Goal: Task Accomplishment & Management: Complete application form

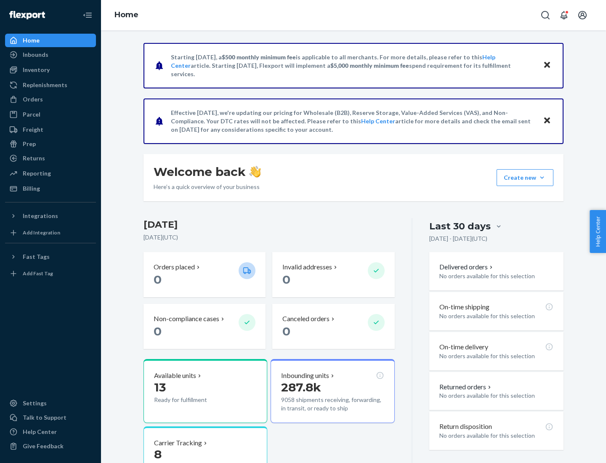
click at [542, 178] on button "Create new Create new inbound Create new order Create new product" at bounding box center [525, 177] width 57 height 17
click at [51, 55] on div "Inbounds" at bounding box center [50, 55] width 89 height 12
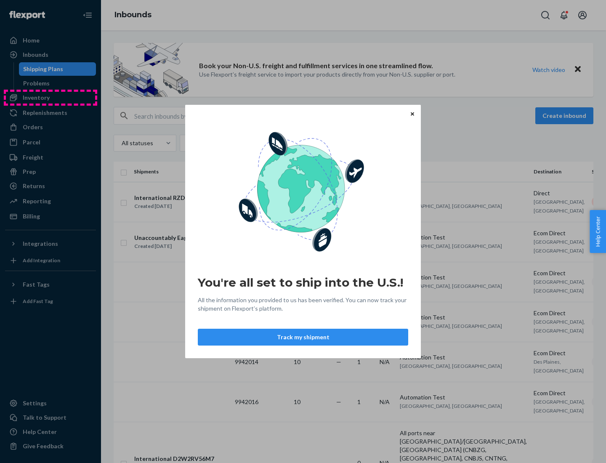
click at [51, 98] on div "You're all set to ship into the U.S.! All the information you provided to us ha…" at bounding box center [303, 231] width 606 height 463
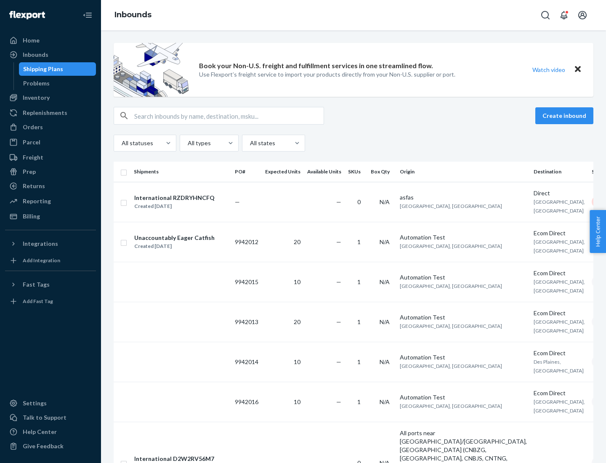
click at [354, 15] on div "Inbounds" at bounding box center [353, 15] width 505 height 30
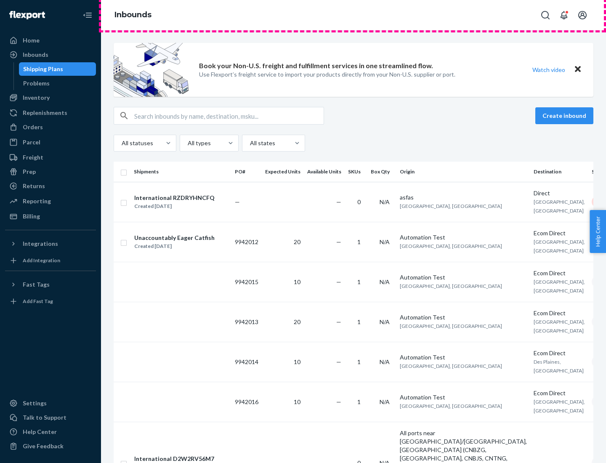
click at [354, 15] on div "Inbounds" at bounding box center [353, 15] width 505 height 30
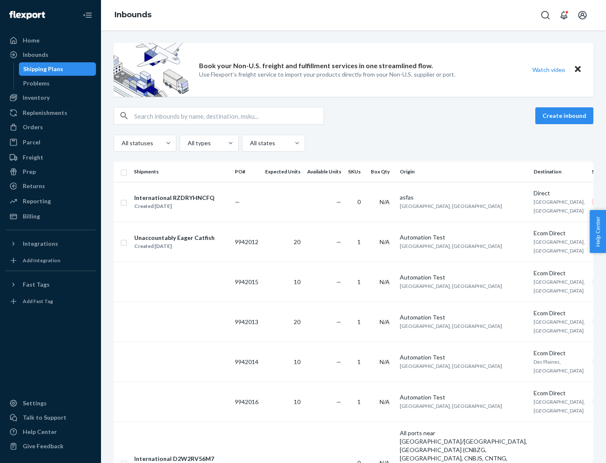
click at [354, 143] on div "All statuses All types All states" at bounding box center [354, 143] width 480 height 17
click at [42, 69] on div "Shipping Plans" at bounding box center [43, 69] width 40 height 8
click at [566, 116] on button "Create inbound" at bounding box center [565, 115] width 58 height 17
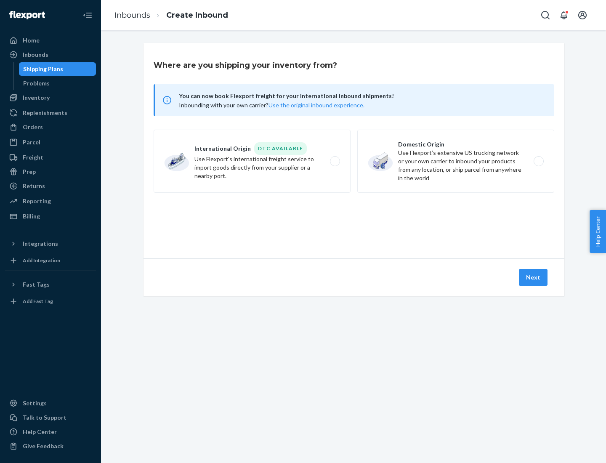
click at [252, 161] on label "International Origin DTC Available Use Flexport's international freight service…" at bounding box center [252, 161] width 197 height 63
click at [335, 161] on input "International Origin DTC Available Use Flexport's international freight service…" at bounding box center [337, 161] width 5 height 5
radio input "true"
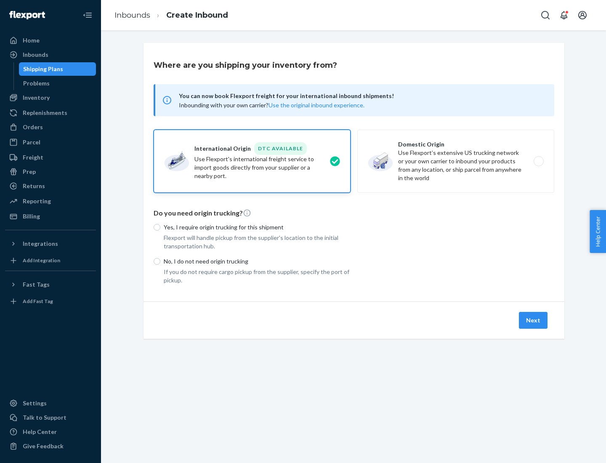
click at [354, 251] on div "Yes, I require origin trucking for this shipment Flexport will handle pickup fr…" at bounding box center [354, 251] width 401 height 67
click at [257, 227] on p "Yes, I require origin trucking for this shipment" at bounding box center [257, 227] width 187 height 8
click at [160, 227] on input "Yes, I require origin trucking for this shipment" at bounding box center [157, 227] width 7 height 7
radio input "true"
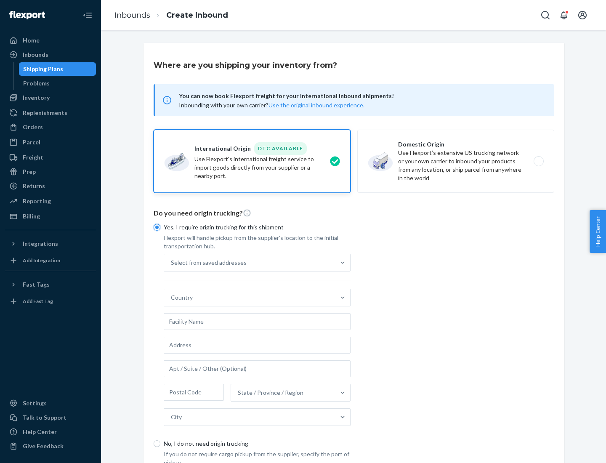
scroll to position [16, 0]
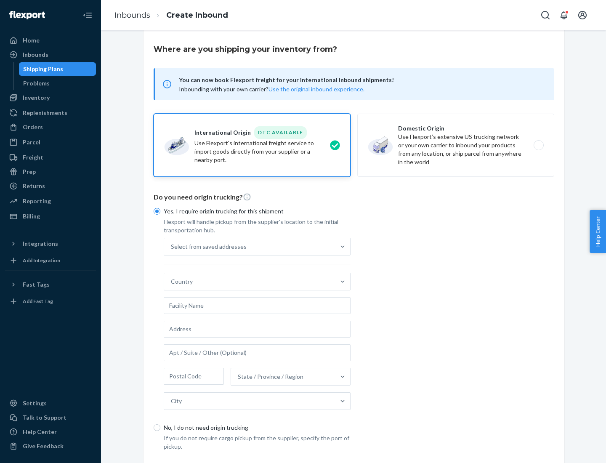
click at [250, 246] on div "Select from saved addresses" at bounding box center [249, 246] width 171 height 17
click at [172, 246] on input "Select from saved addresses" at bounding box center [171, 247] width 1 height 8
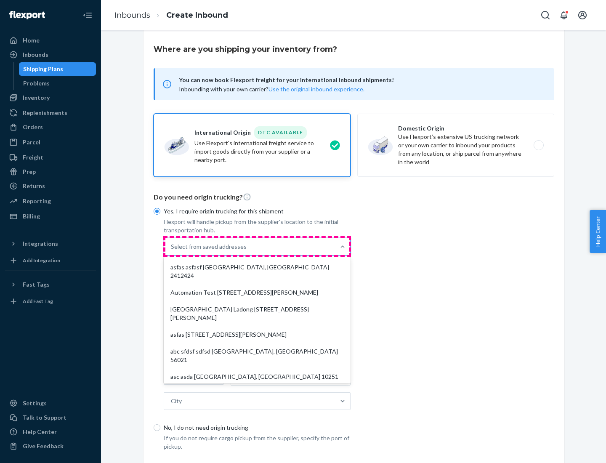
scroll to position [37, 0]
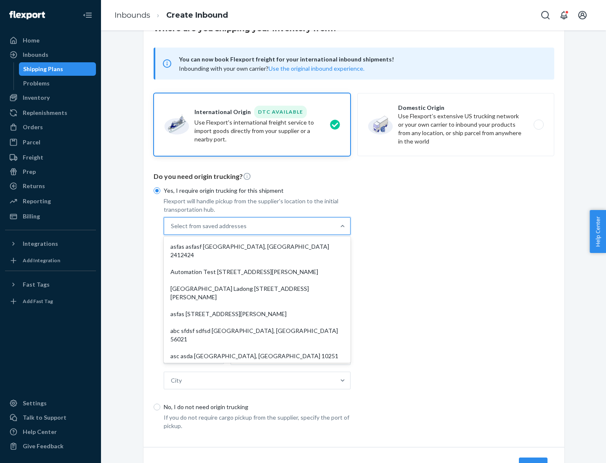
click at [257, 246] on div "asfas asfasf [GEOGRAPHIC_DATA], [GEOGRAPHIC_DATA] 2412424" at bounding box center [258, 250] width 184 height 25
click at [172, 230] on input "option asfas asfasf [GEOGRAPHIC_DATA], [GEOGRAPHIC_DATA] 2412424 focused, 1 of …" at bounding box center [171, 226] width 1 height 8
type input "asfas"
type input "asfasf"
type input "2412424"
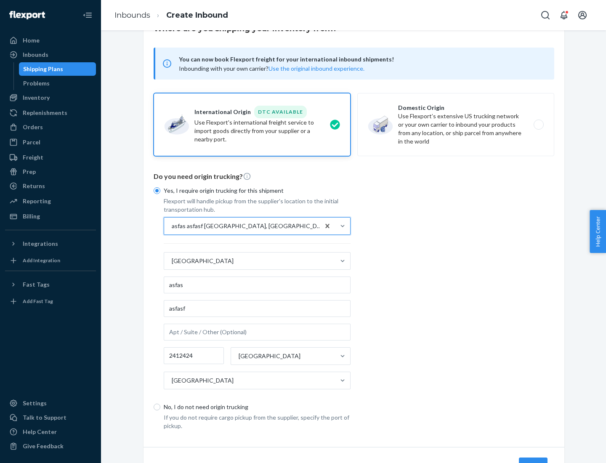
scroll to position [78, 0]
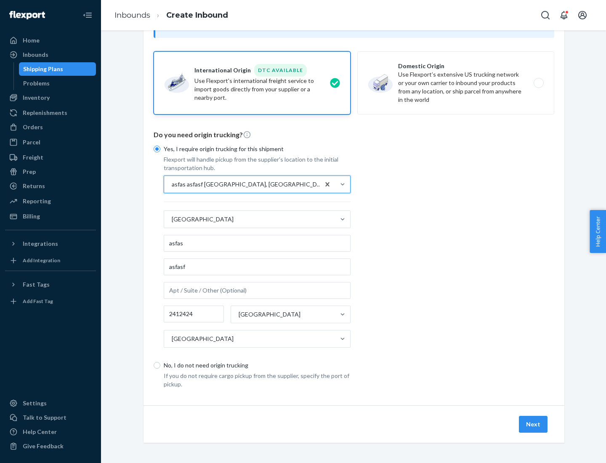
click at [534, 424] on button "Next" at bounding box center [533, 424] width 29 height 17
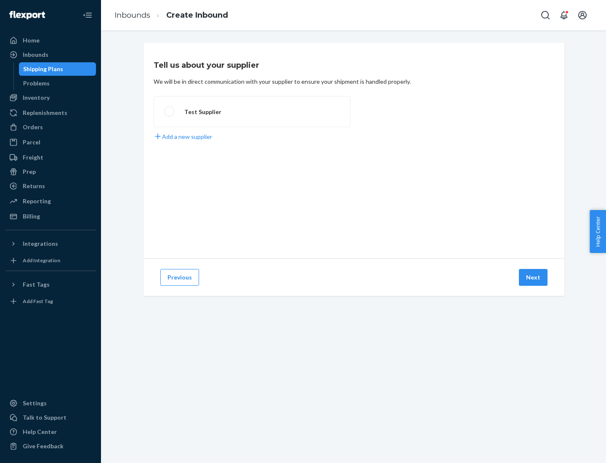
click at [252, 112] on label "Test Supplier" at bounding box center [252, 111] width 197 height 31
click at [170, 112] on input "Test Supplier" at bounding box center [166, 111] width 5 height 5
radio input "true"
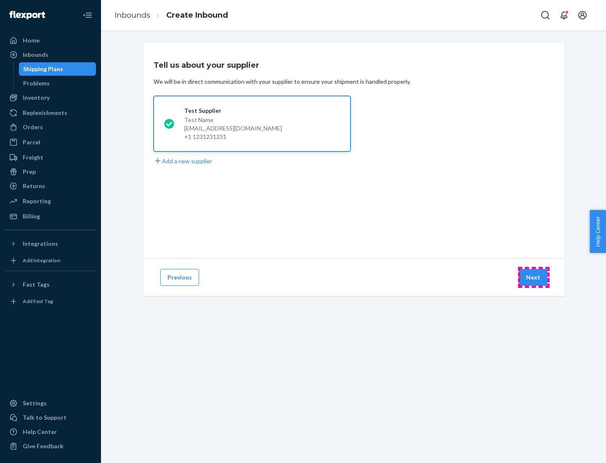
click at [534, 278] on button "Next" at bounding box center [533, 277] width 29 height 17
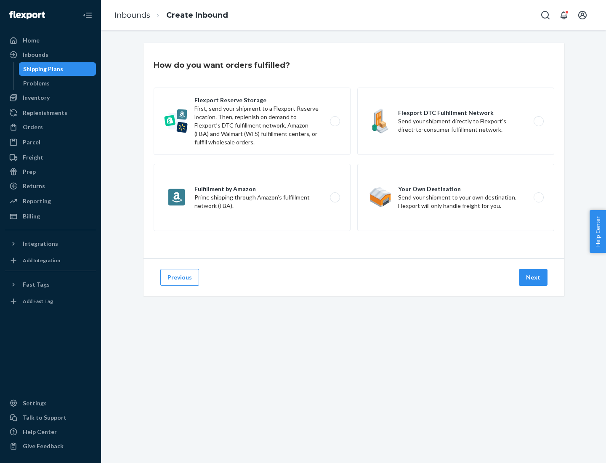
click at [252, 198] on label "Fulfillment by Amazon Prime shipping through Amazon’s fulfillment network (FBA)." at bounding box center [252, 197] width 197 height 67
click at [335, 198] on input "Fulfillment by Amazon Prime shipping through Amazon’s fulfillment network (FBA)." at bounding box center [337, 197] width 5 height 5
radio input "true"
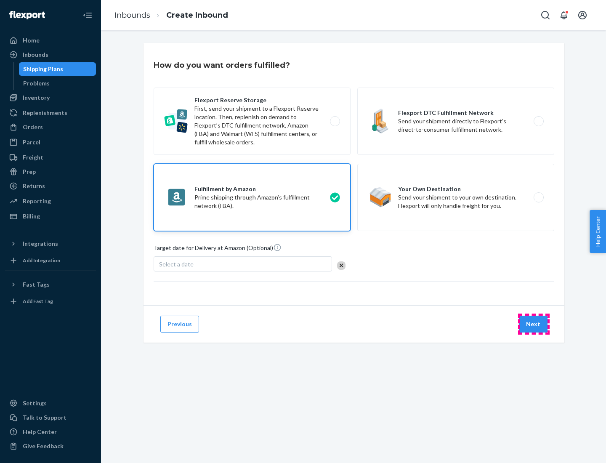
click at [534, 324] on button "Next" at bounding box center [533, 324] width 29 height 17
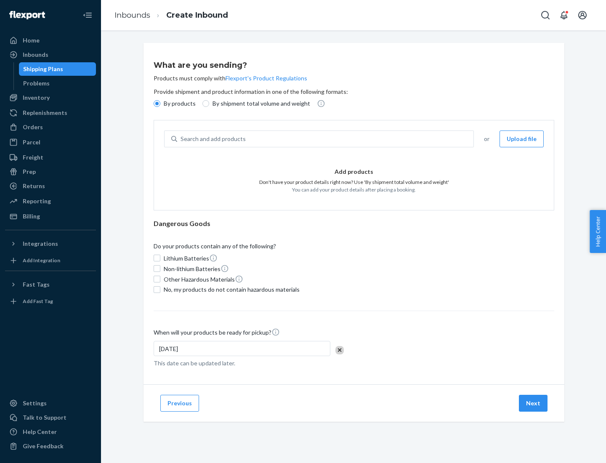
click at [259, 104] on p "By shipment total volume and weight" at bounding box center [262, 103] width 98 height 8
click at [209, 104] on input "By shipment total volume and weight" at bounding box center [206, 103] width 7 height 7
radio input "true"
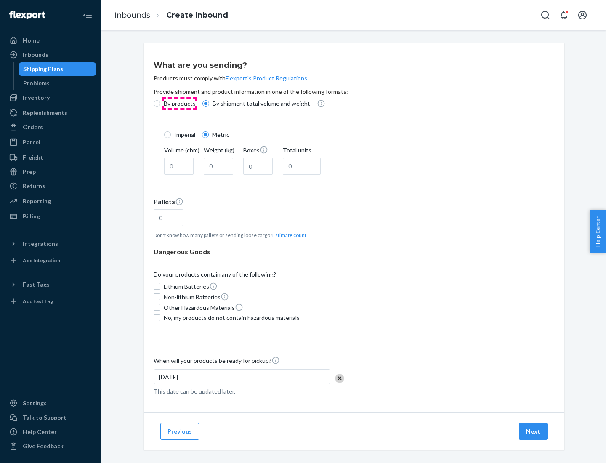
click at [179, 104] on p "By products" at bounding box center [180, 103] width 32 height 8
click at [160, 104] on input "By products" at bounding box center [157, 103] width 7 height 7
radio input "true"
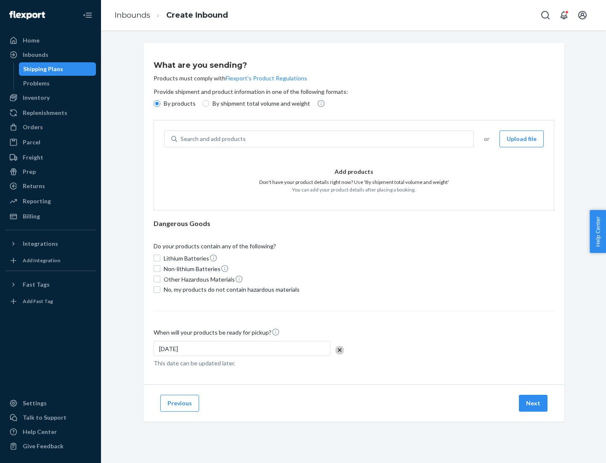
click at [326, 139] on div "Search and add products" at bounding box center [325, 138] width 297 height 15
click at [182, 139] on input "Search and add products" at bounding box center [181, 139] width 1 height 8
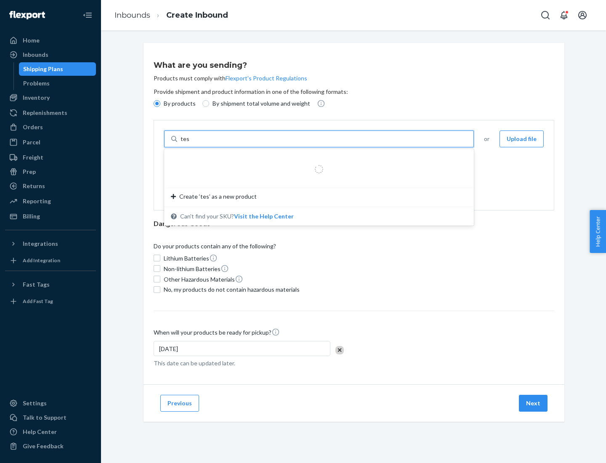
type input "test"
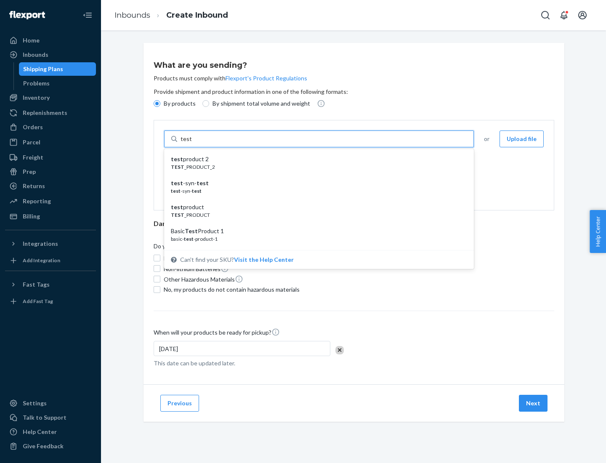
click at [316, 159] on div "test product 2" at bounding box center [316, 159] width 290 height 8
click at [192, 143] on input "test" at bounding box center [186, 139] width 11 height 8
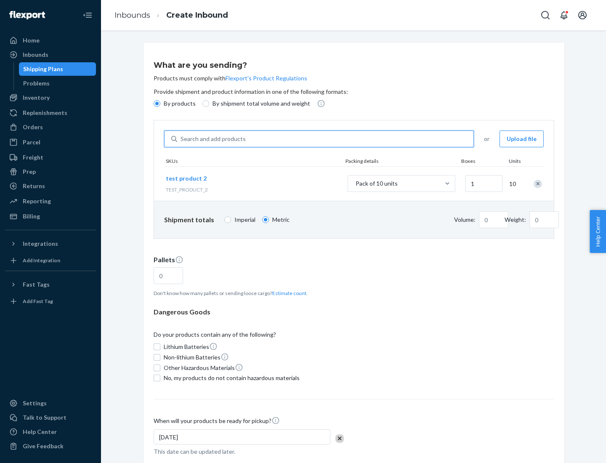
type input "0.02"
type input "22.23"
type input "1"
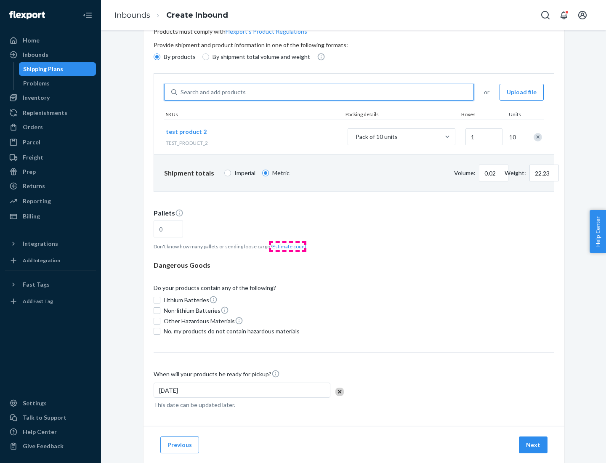
click at [288, 246] on button "Estimate count" at bounding box center [290, 246] width 34 height 7
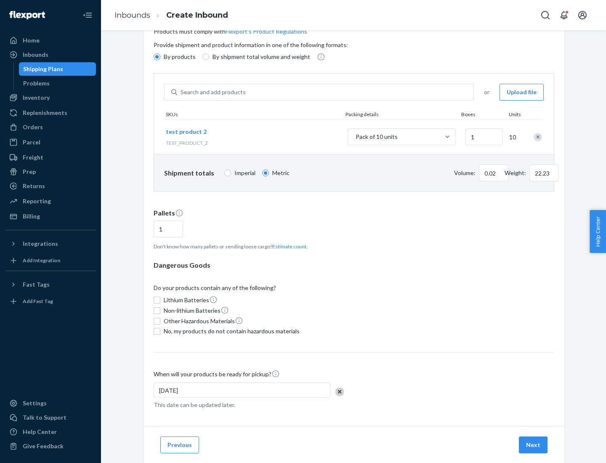
type input "1"
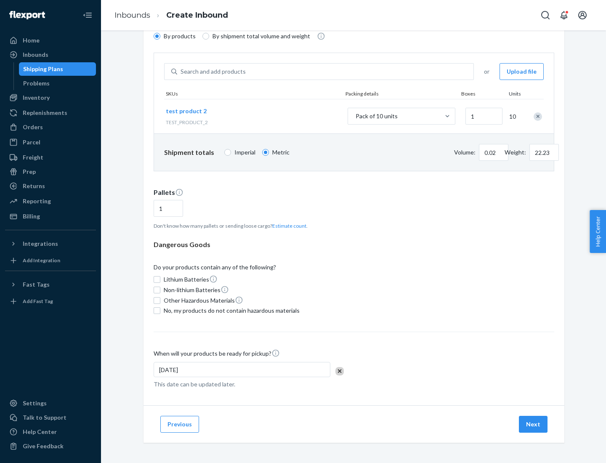
click at [230, 311] on span "No, my products do not contain hazardous materials" at bounding box center [232, 311] width 136 height 8
click at [160, 311] on input "No, my products do not contain hazardous materials" at bounding box center [157, 310] width 7 height 7
checkbox input "true"
click at [534, 425] on button "Next" at bounding box center [533, 424] width 29 height 17
